Goal: Information Seeking & Learning: Learn about a topic

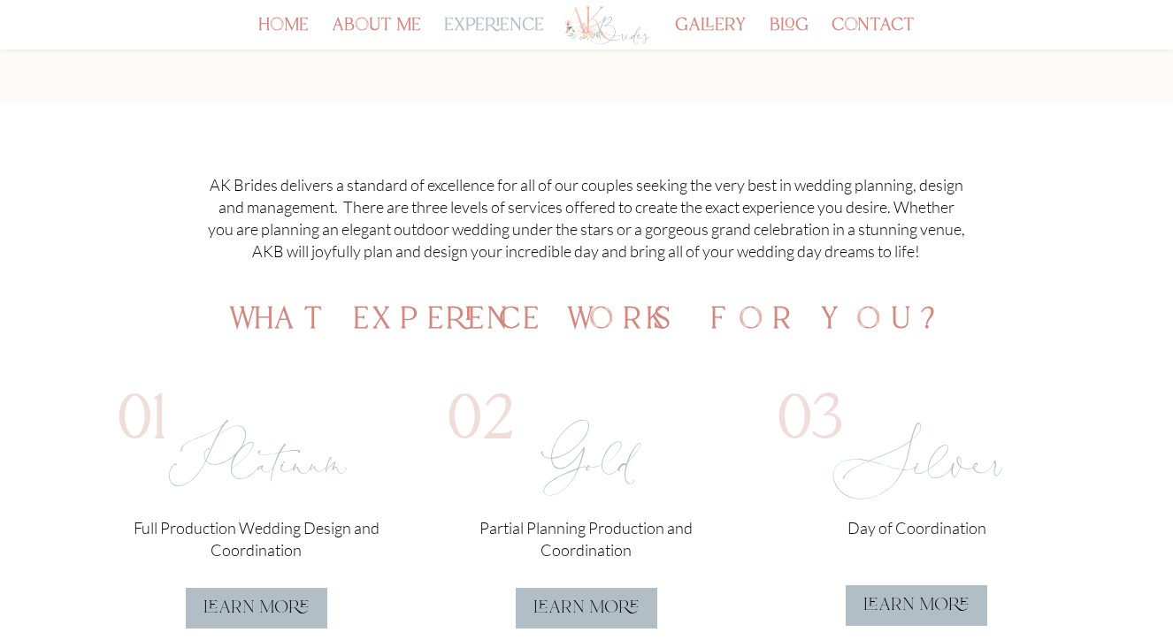
scroll to position [301, 0]
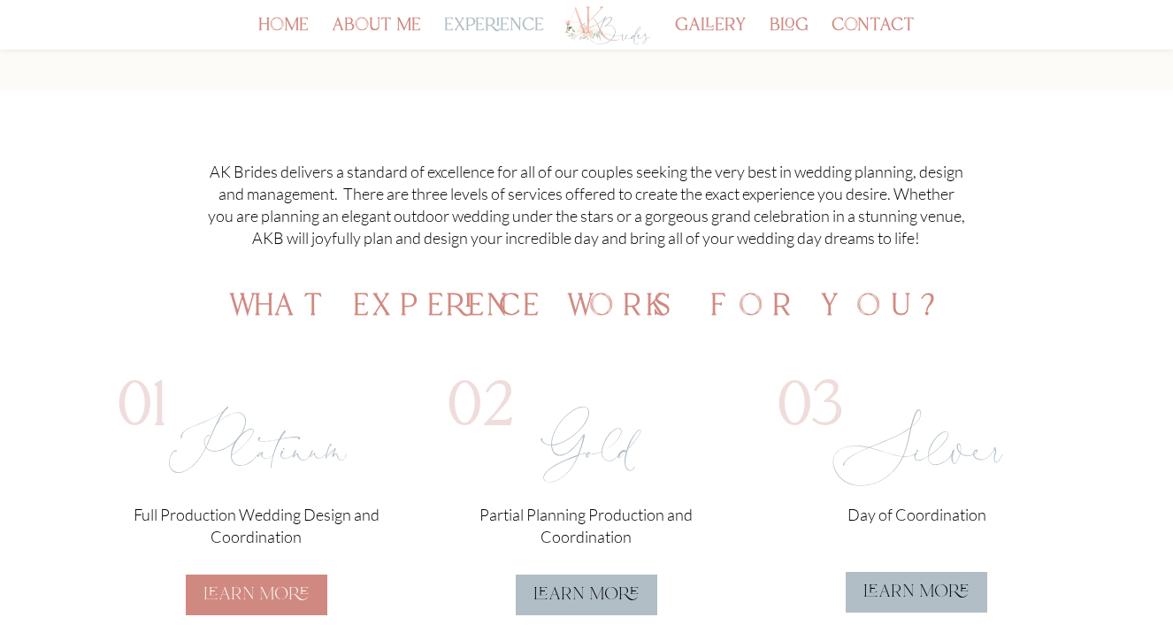
click at [240, 583] on link "learn more" at bounding box center [256, 595] width 141 height 41
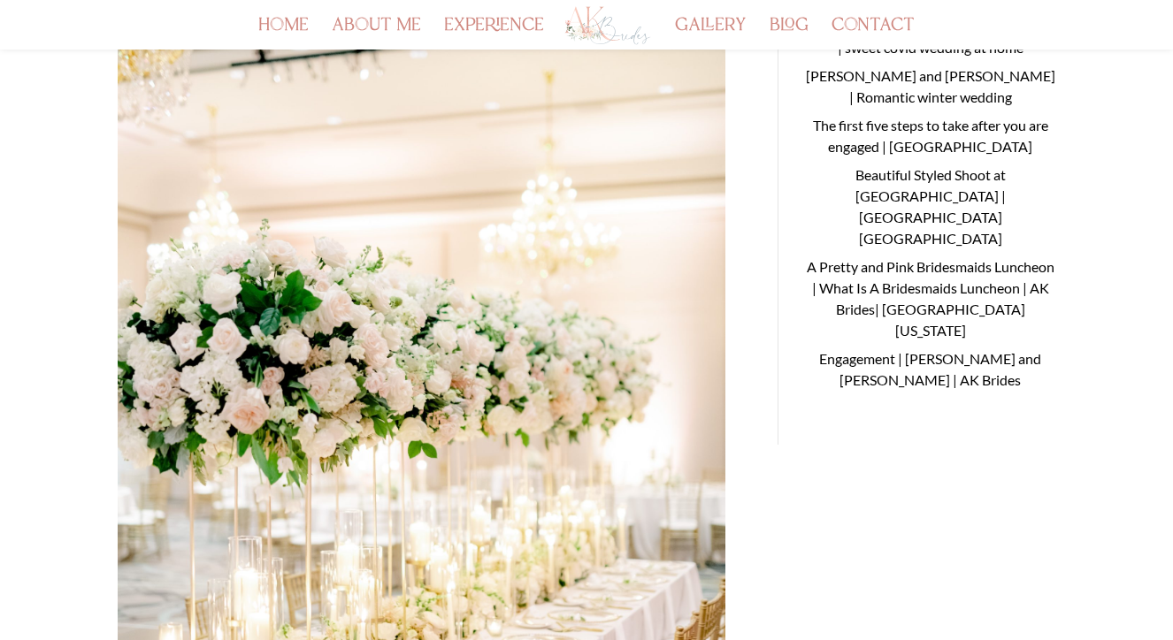
scroll to position [224, 0]
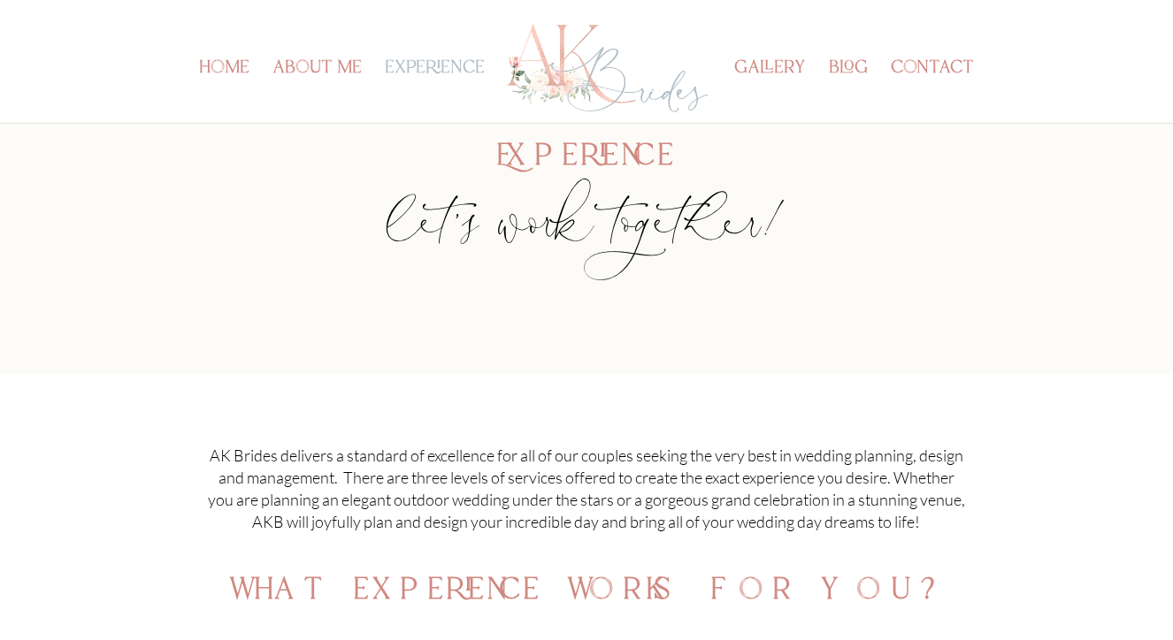
scroll to position [301, 0]
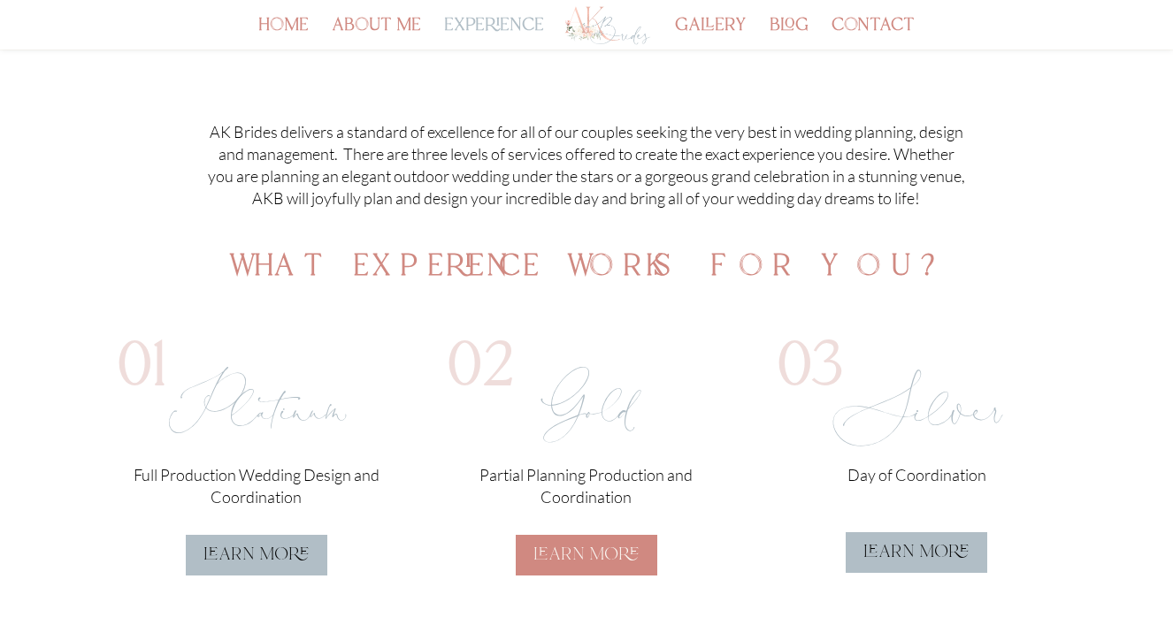
click at [565, 548] on link "learn more" at bounding box center [586, 555] width 141 height 41
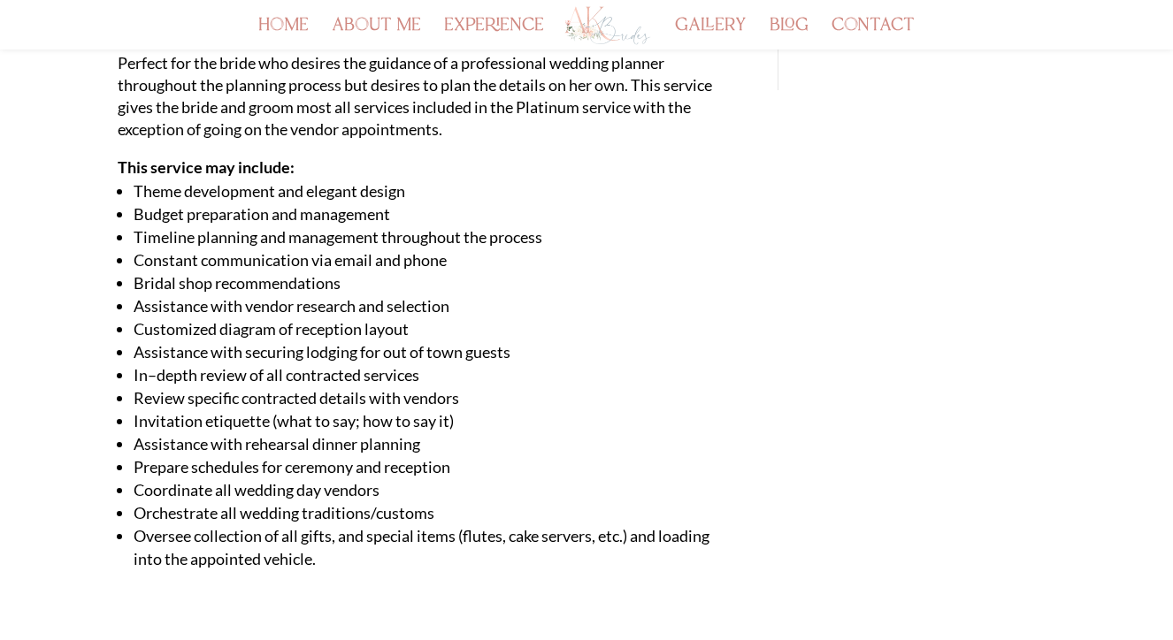
scroll to position [562, 0]
click at [8, 244] on div "Partial Planning Production and Coordination Perfect for the bride who desires …" at bounding box center [586, 70] width 1173 height 1170
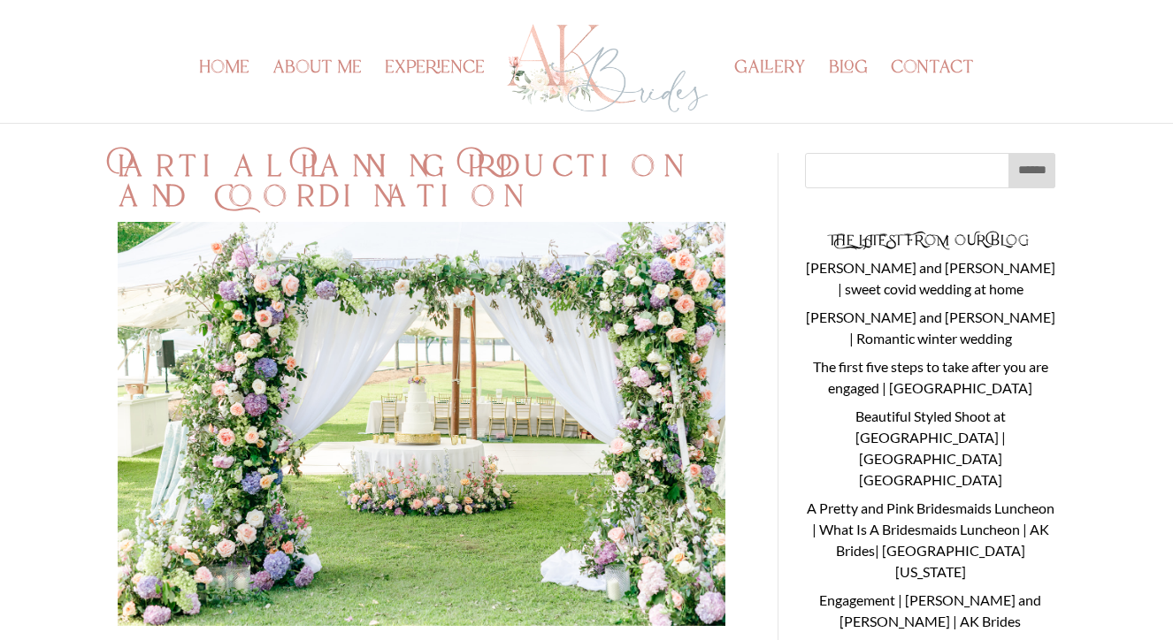
scroll to position [0, 0]
